Goal: Transaction & Acquisition: Book appointment/travel/reservation

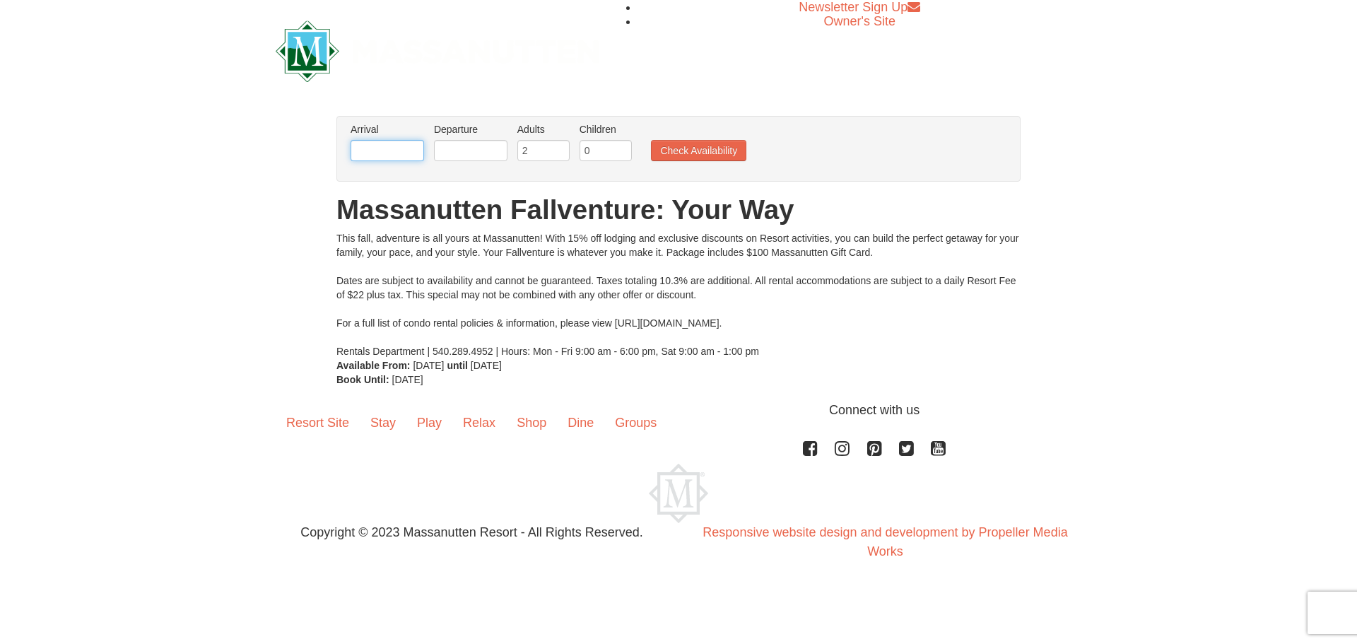
click at [385, 151] on input "text" at bounding box center [387, 150] width 73 height 21
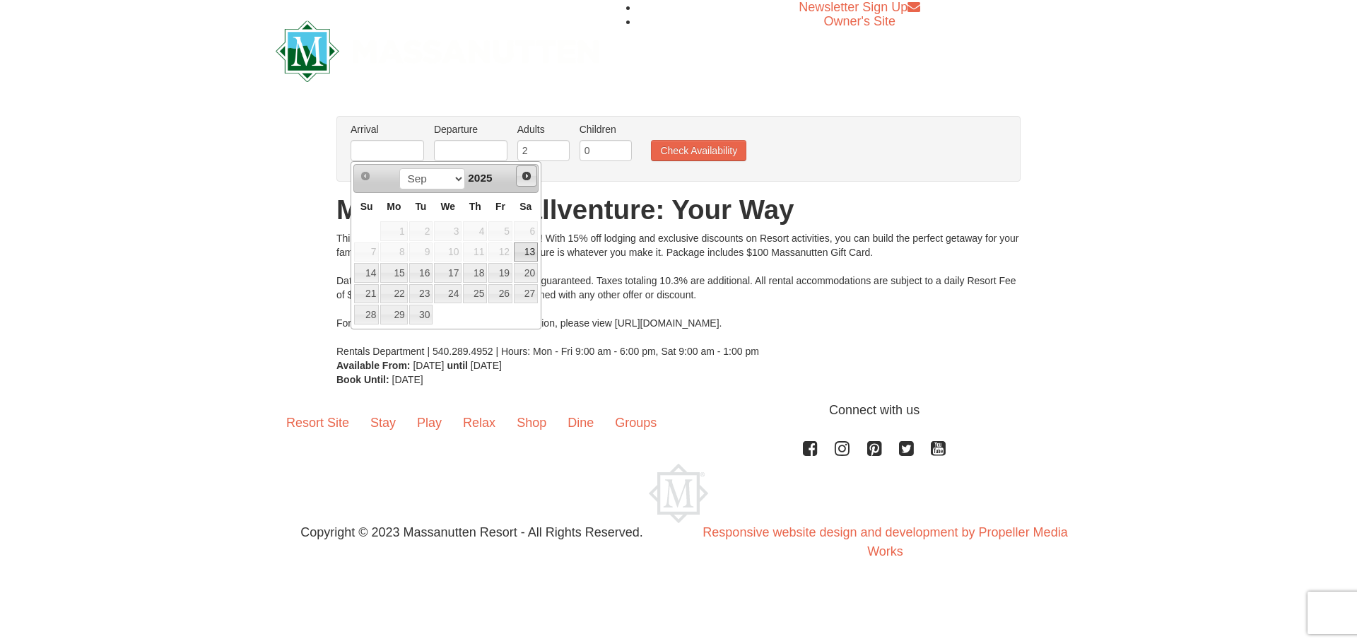
click at [531, 177] on span "Next" at bounding box center [526, 175] width 11 height 11
click at [480, 256] on link "9" at bounding box center [475, 252] width 24 height 20
type input "[DATE]"
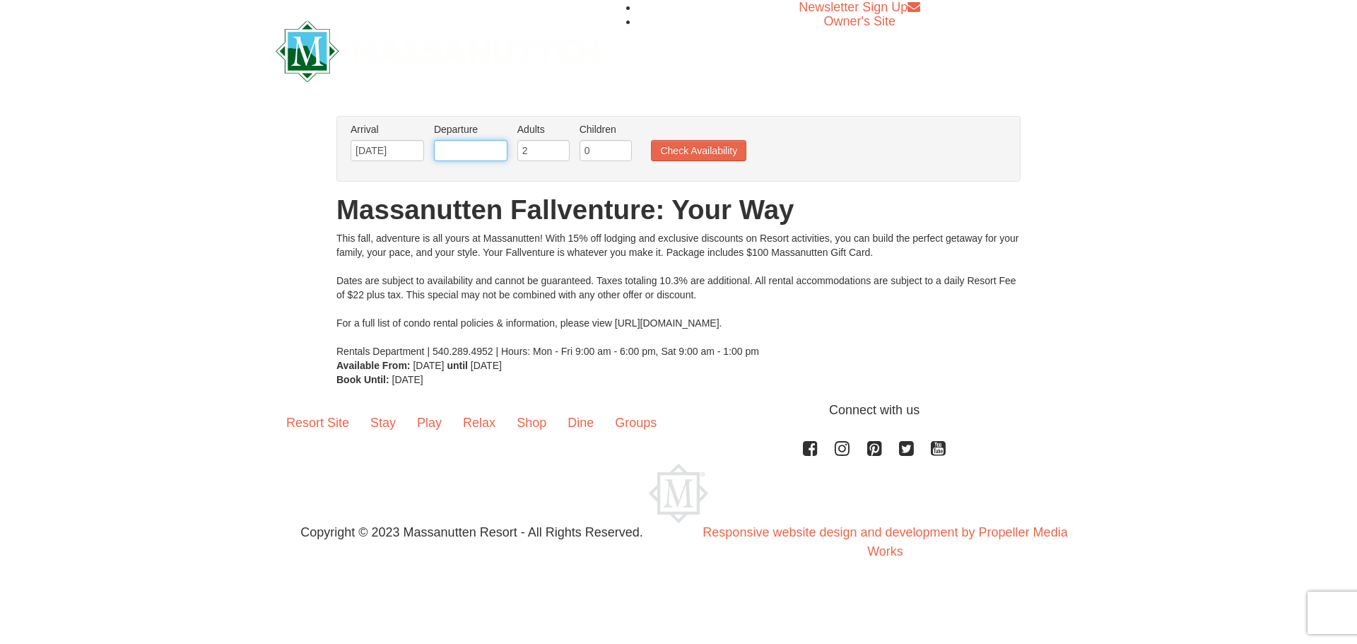
click at [489, 149] on input "text" at bounding box center [470, 150] width 73 height 21
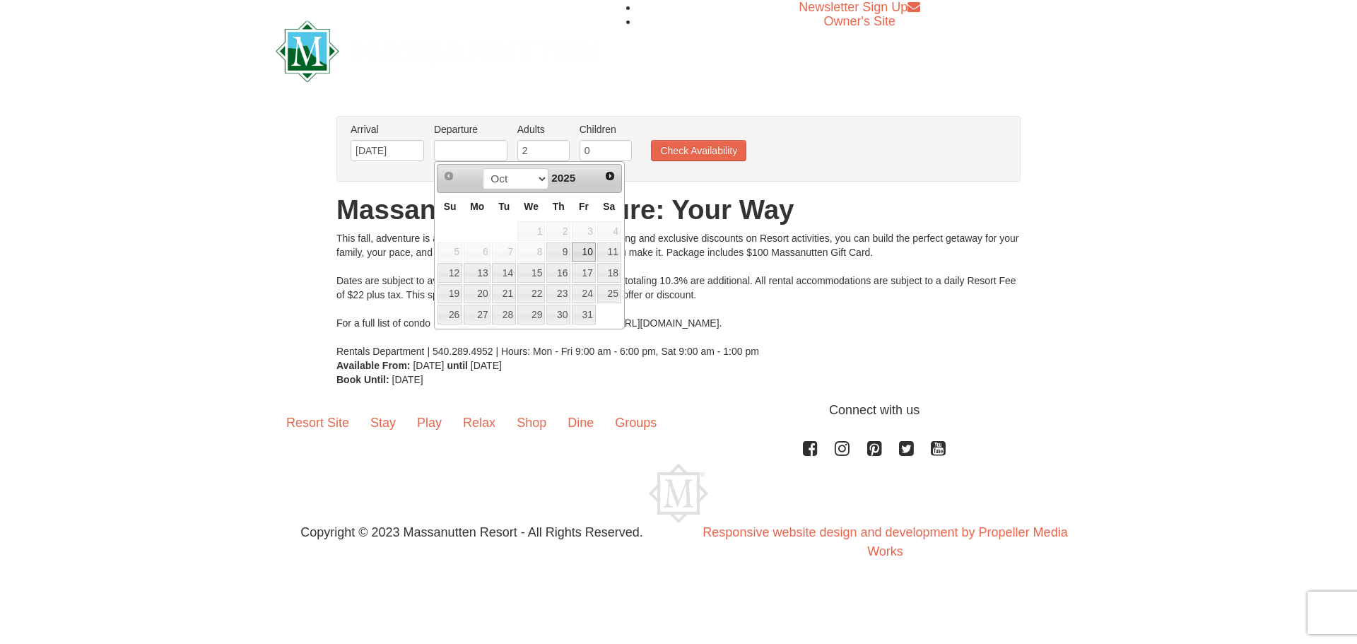
click at [583, 250] on link "10" at bounding box center [584, 252] width 24 height 20
type input "[DATE]"
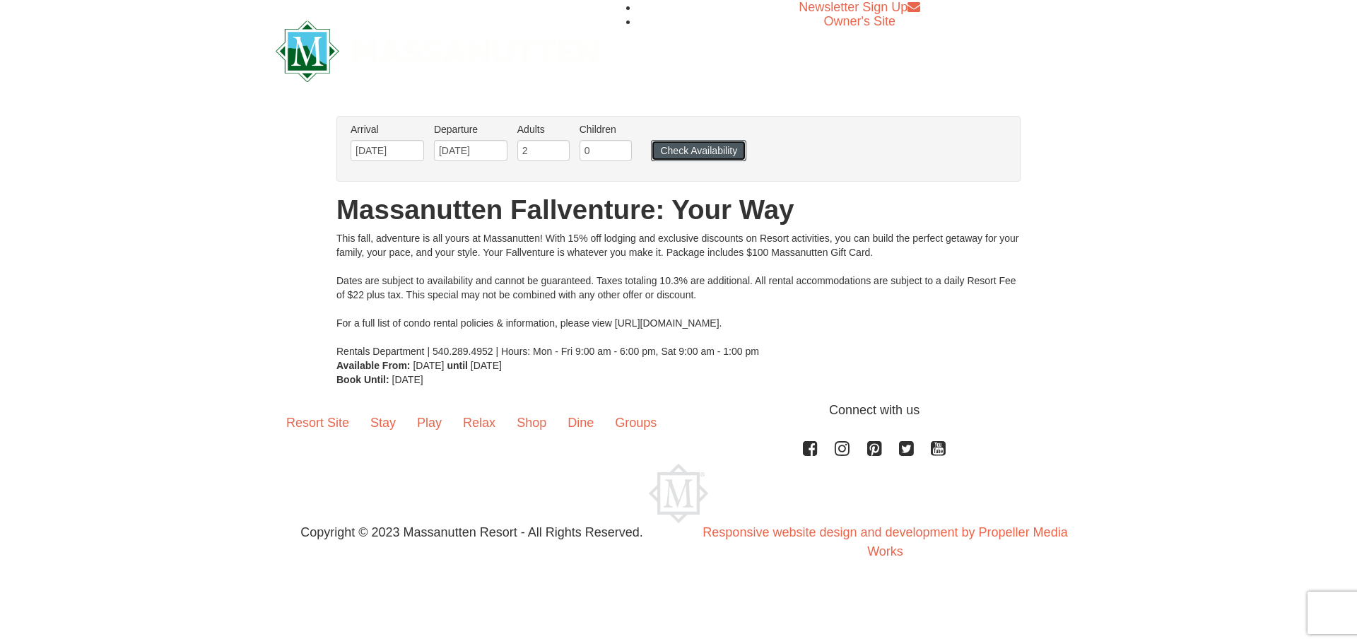
click at [694, 150] on button "Check Availability" at bounding box center [698, 150] width 95 height 21
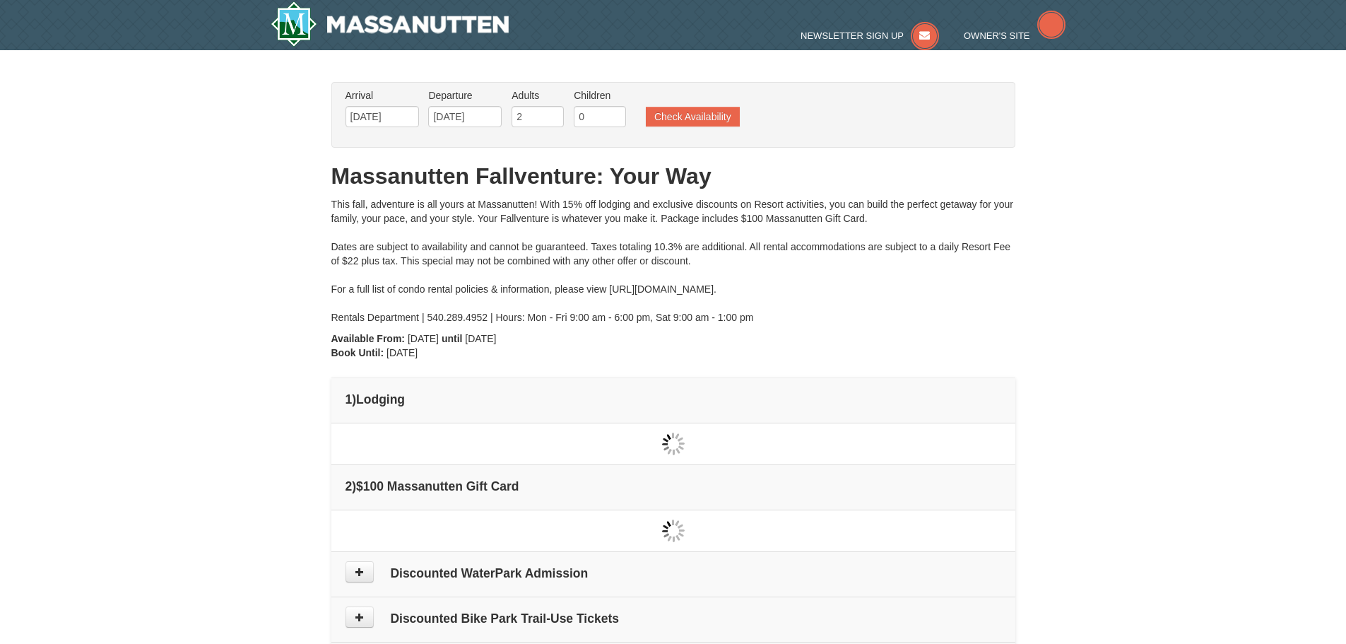
type input "[DATE]"
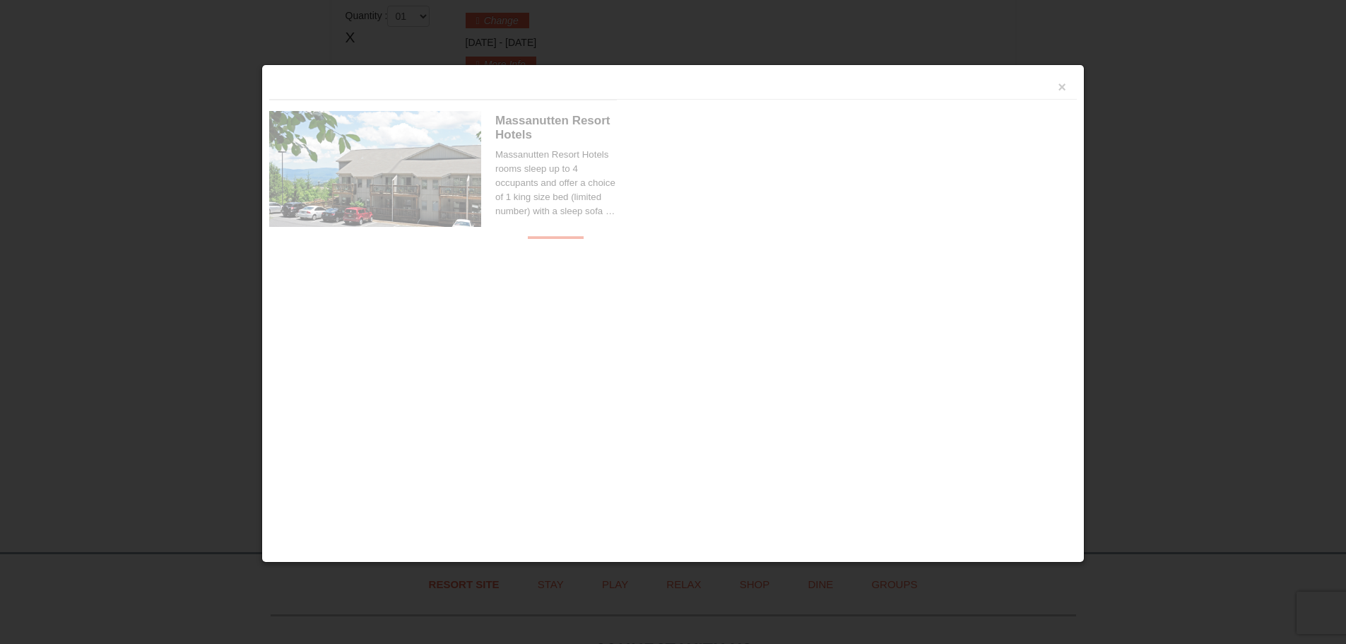
scroll to position [432, 0]
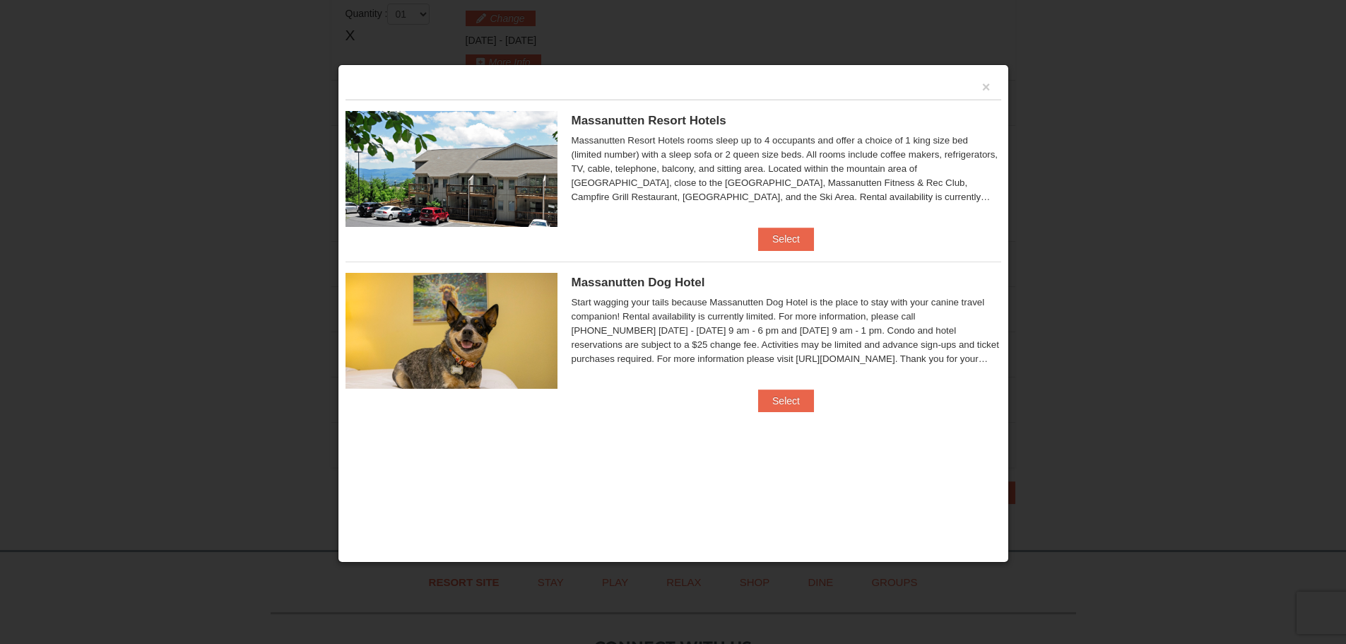
click at [981, 86] on div "×" at bounding box center [674, 86] width 656 height 28
click at [985, 90] on button "×" at bounding box center [986, 87] width 8 height 14
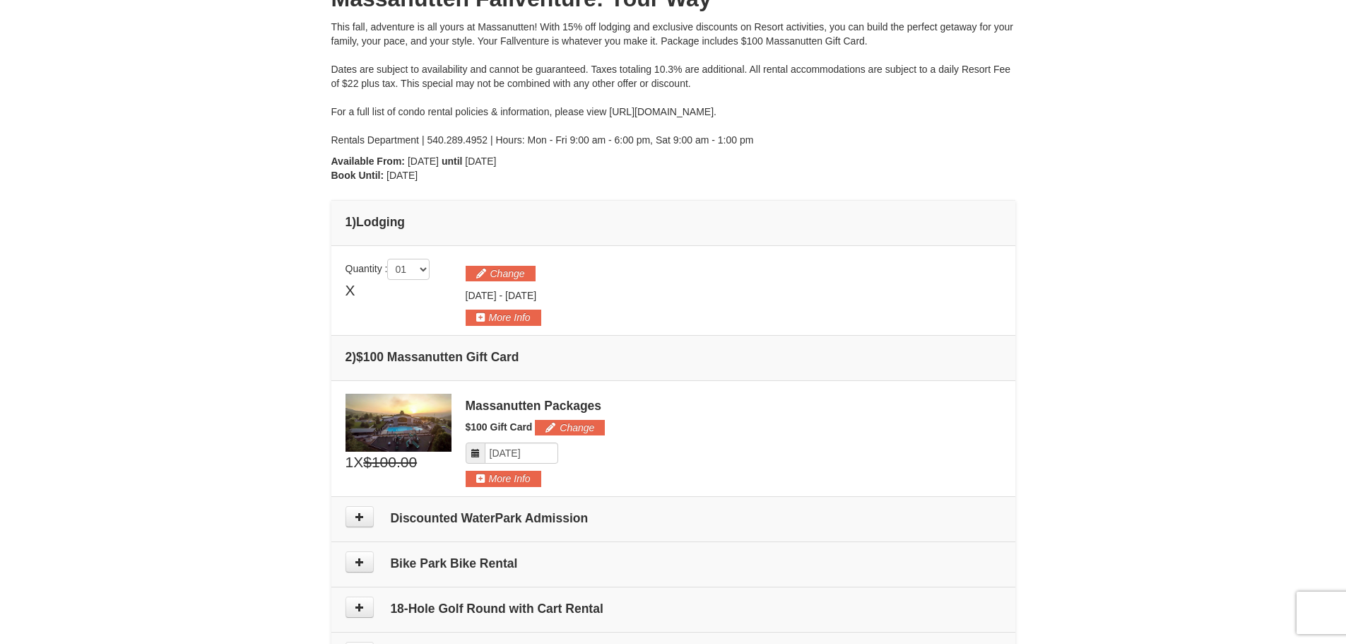
scroll to position [424, 0]
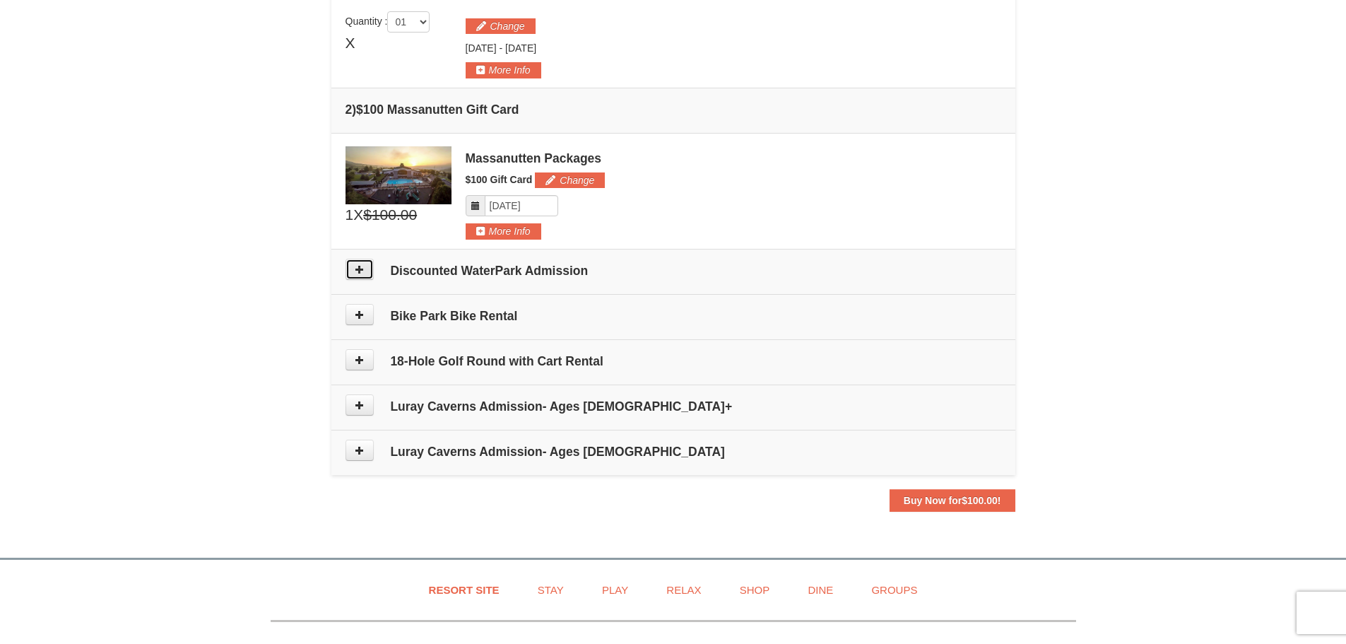
click at [366, 274] on button at bounding box center [360, 269] width 28 height 21
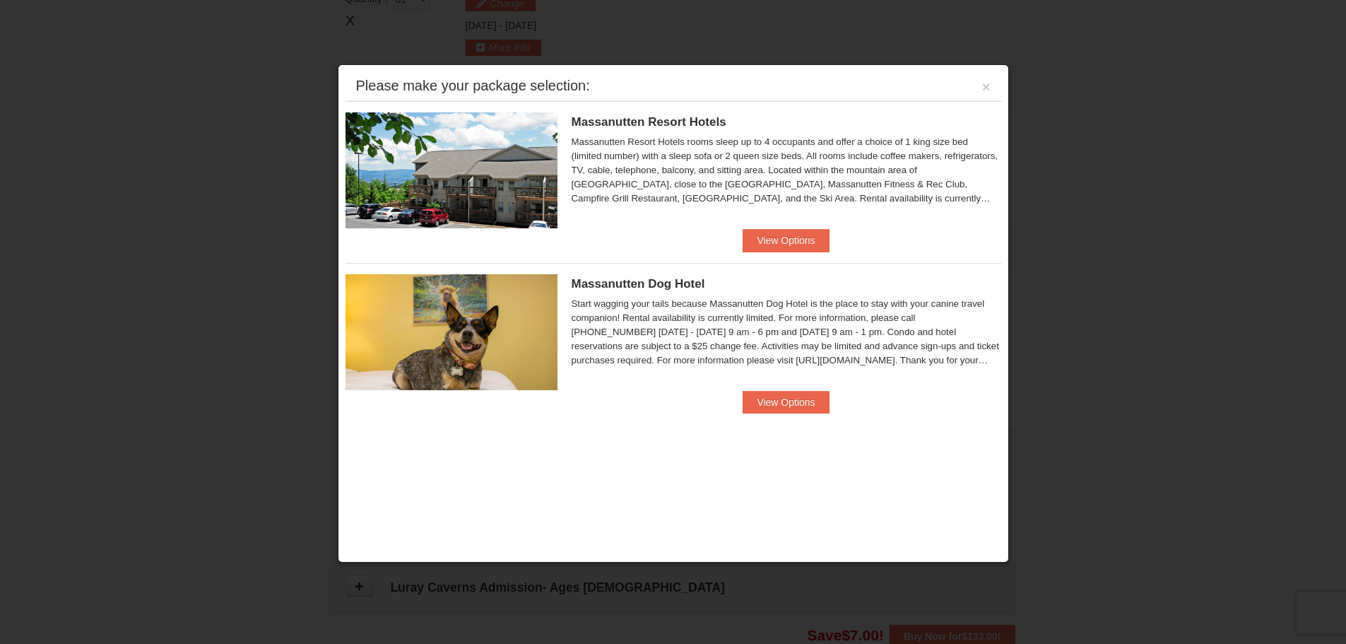
scroll to position [435, 0]
click at [806, 240] on button "View Options" at bounding box center [786, 240] width 86 height 23
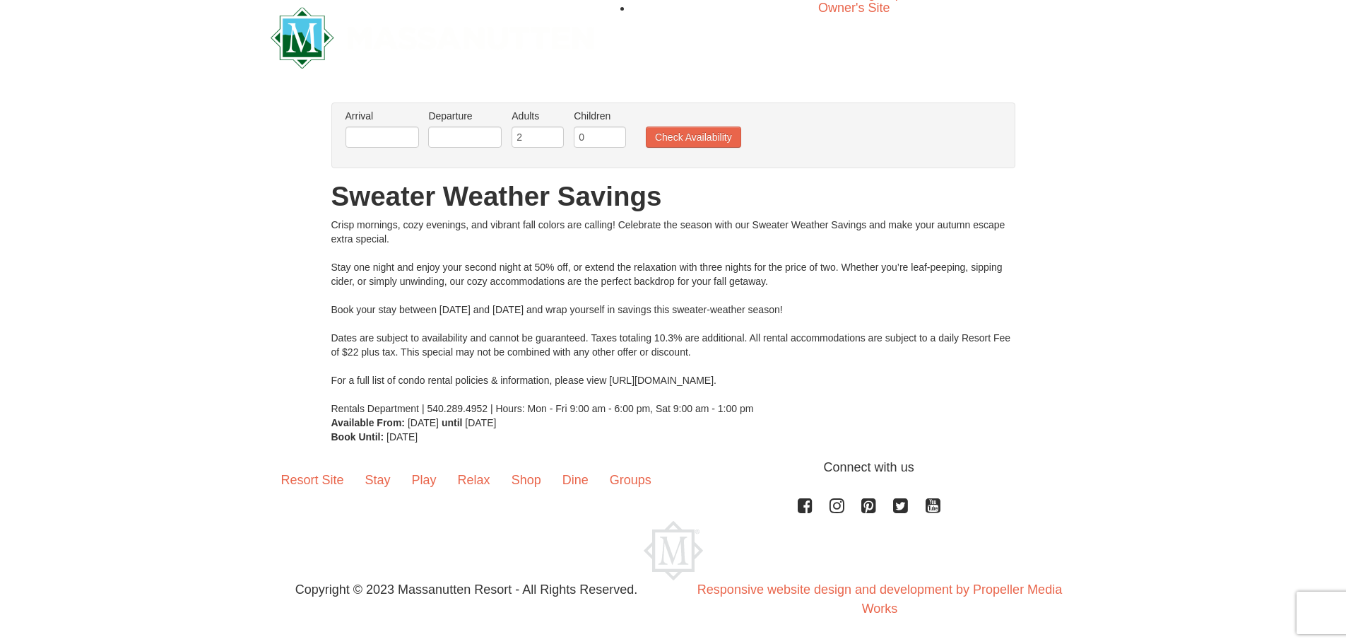
scroll to position [15, 0]
